Goal: Find specific page/section: Find specific page/section

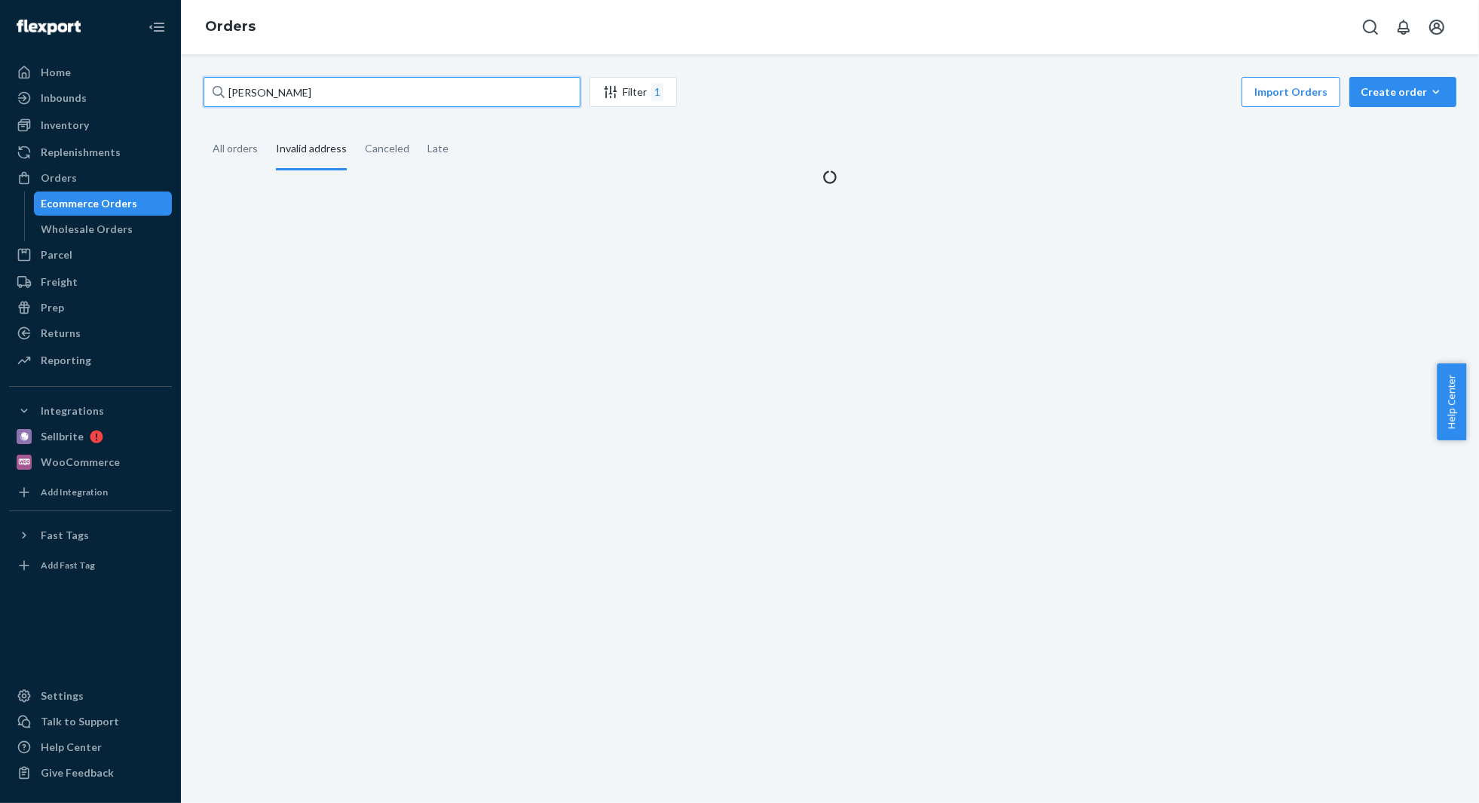
click at [286, 99] on input "[PERSON_NAME]" at bounding box center [392, 92] width 377 height 30
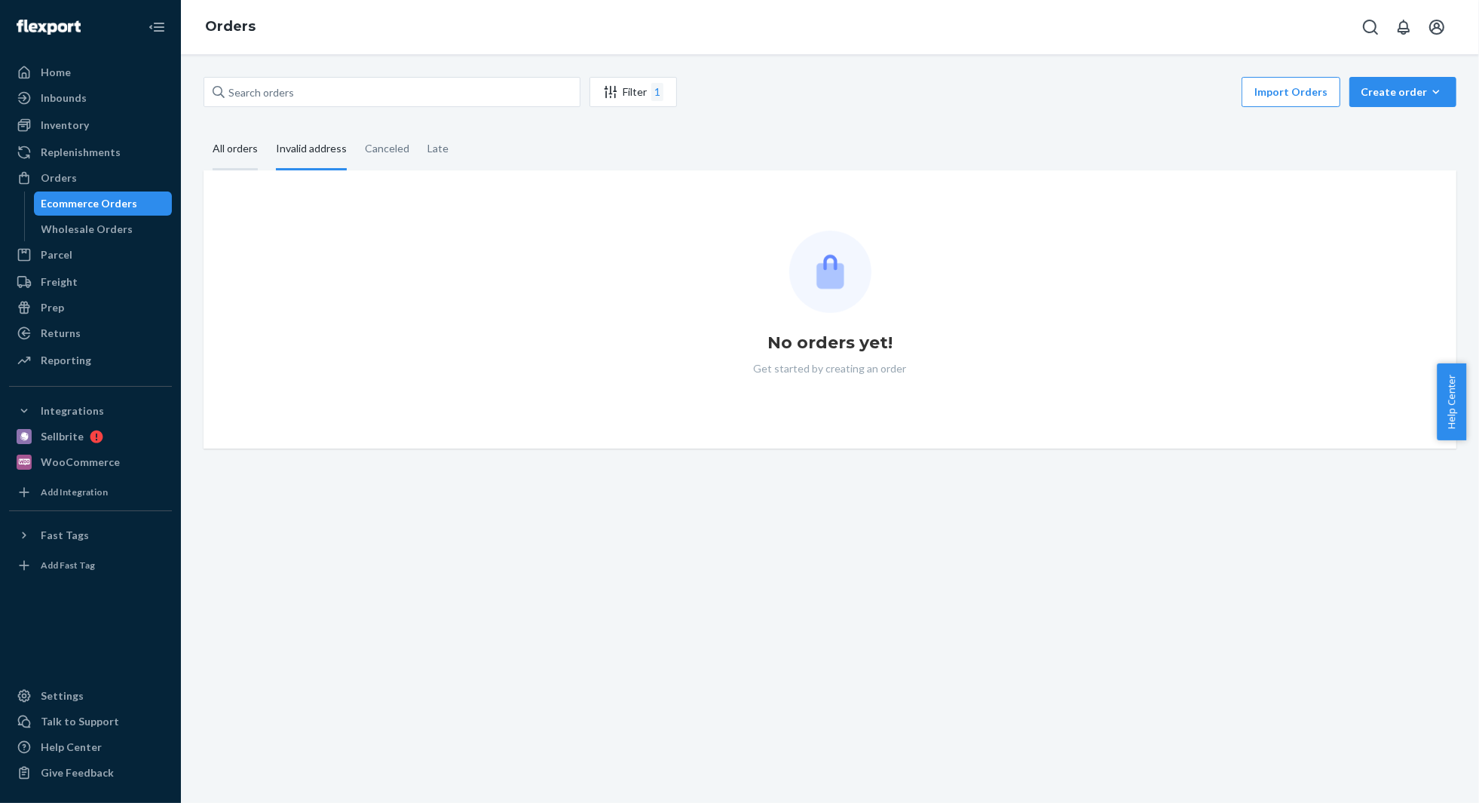
click at [216, 141] on div "All orders" at bounding box center [235, 149] width 45 height 41
click at [204, 129] on input "All orders" at bounding box center [204, 129] width 0 height 0
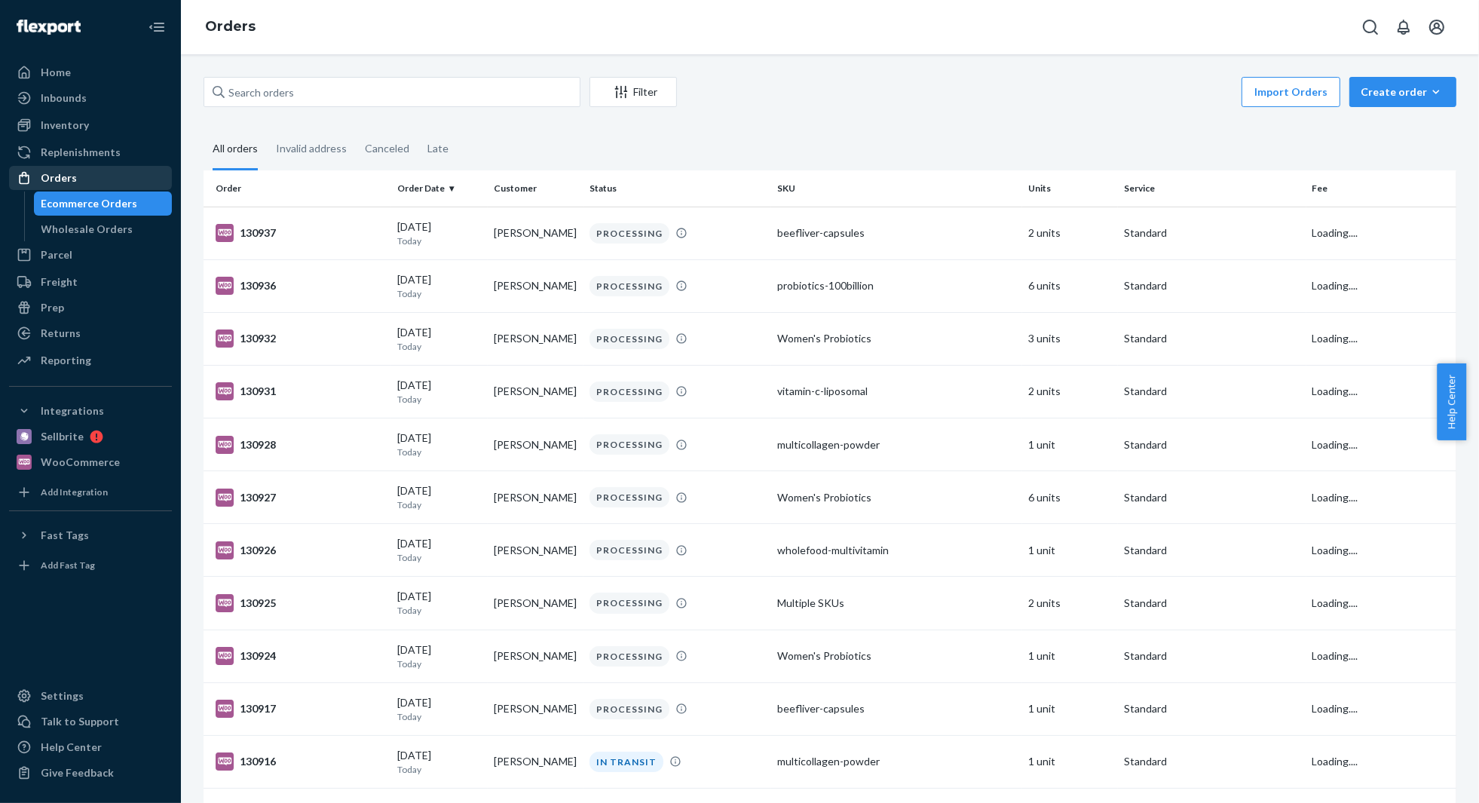
click at [56, 175] on div "Orders" at bounding box center [59, 177] width 36 height 15
click at [61, 69] on div "Home" at bounding box center [56, 72] width 30 height 15
